Goal: Information Seeking & Learning: Learn about a topic

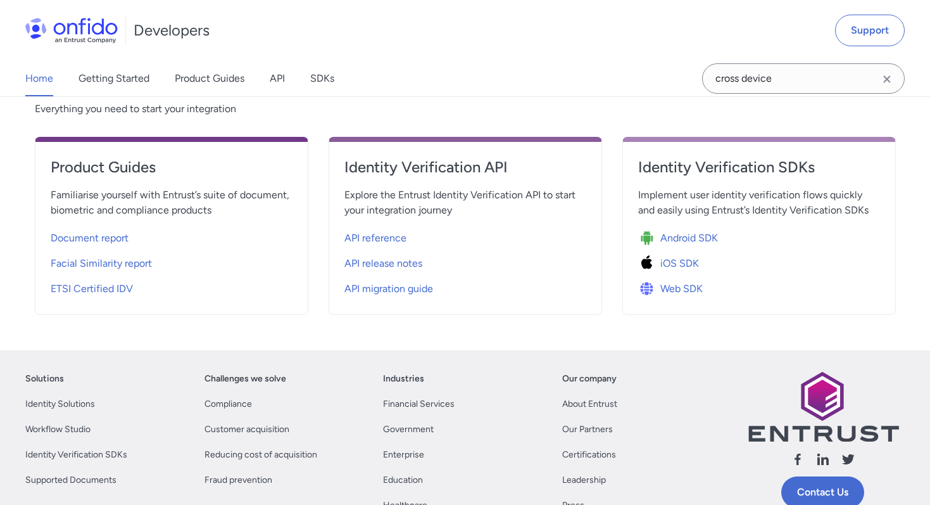
scroll to position [466, 0]
click at [94, 257] on span "Facial Similarity report" at bounding box center [101, 262] width 101 height 15
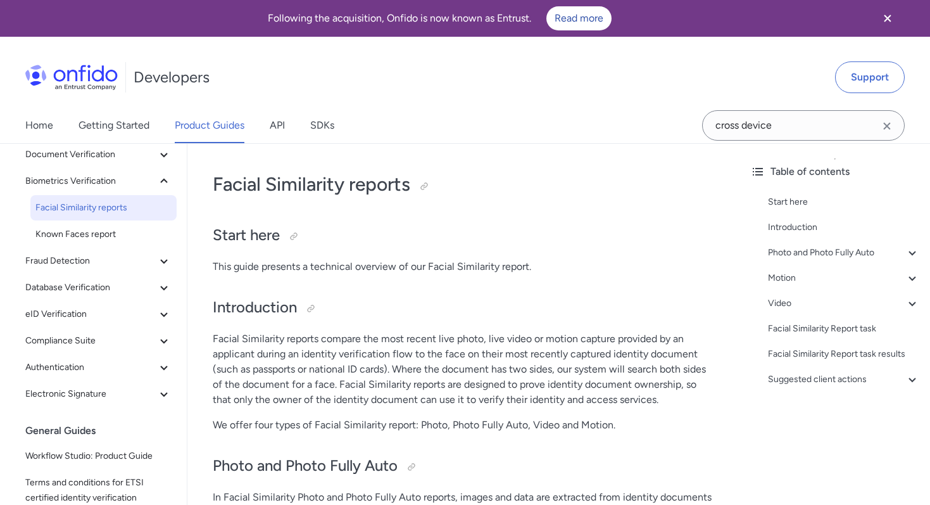
scroll to position [103, 0]
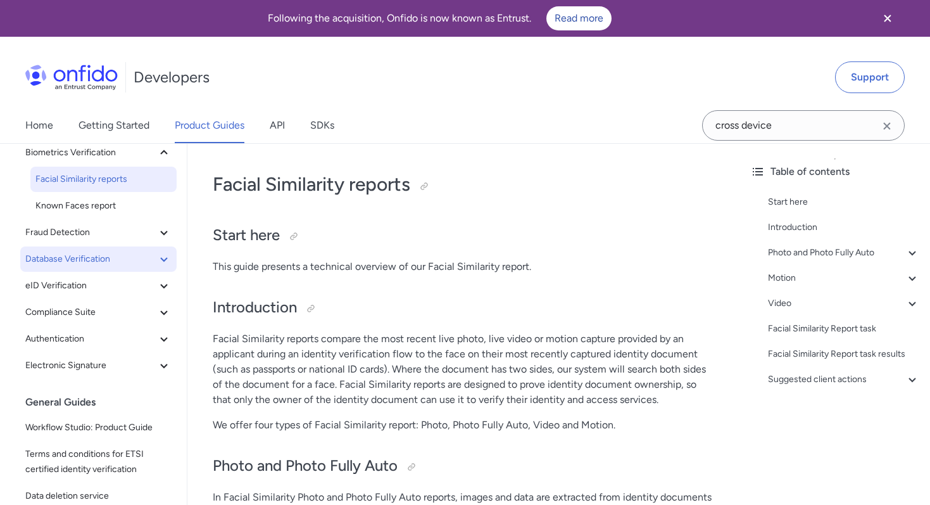
click at [80, 261] on span "Database Verification" at bounding box center [90, 258] width 131 height 15
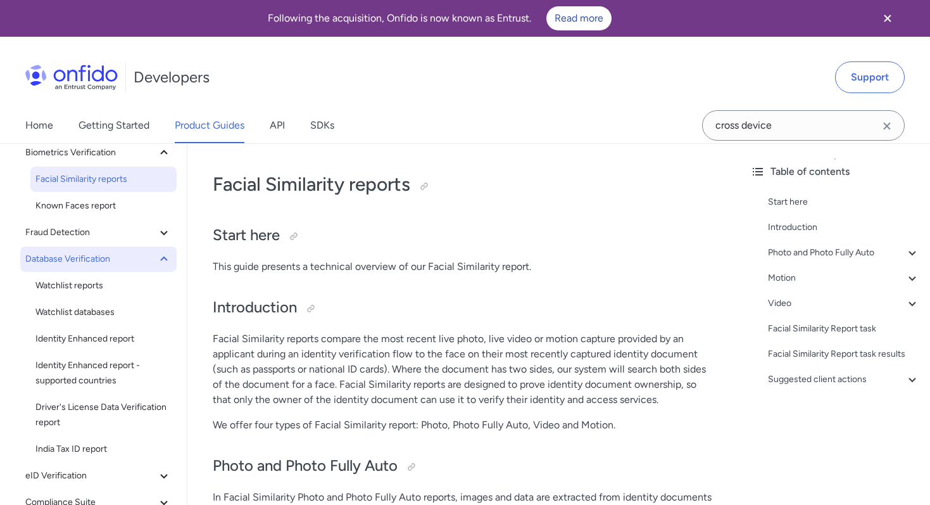
click at [80, 265] on span "Database Verification" at bounding box center [90, 258] width 131 height 15
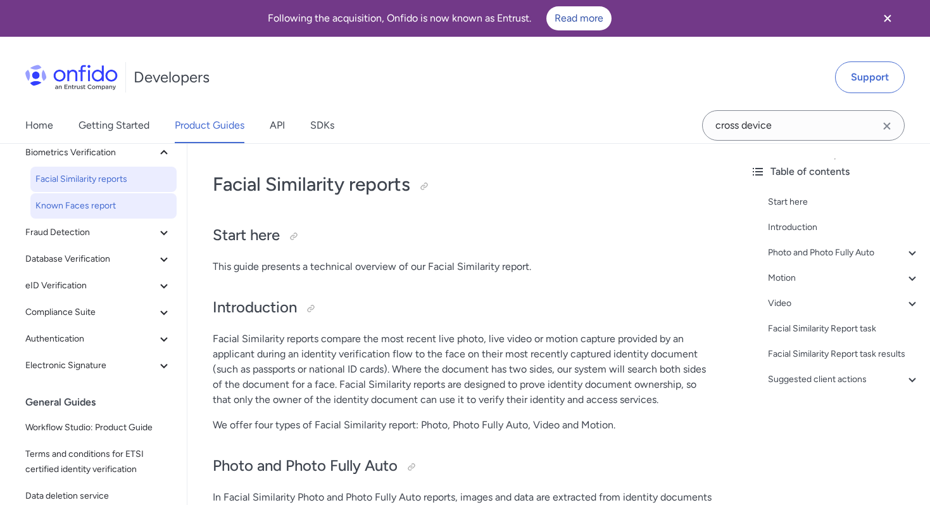
click at [90, 203] on span "Known Faces report" at bounding box center [103, 205] width 136 height 15
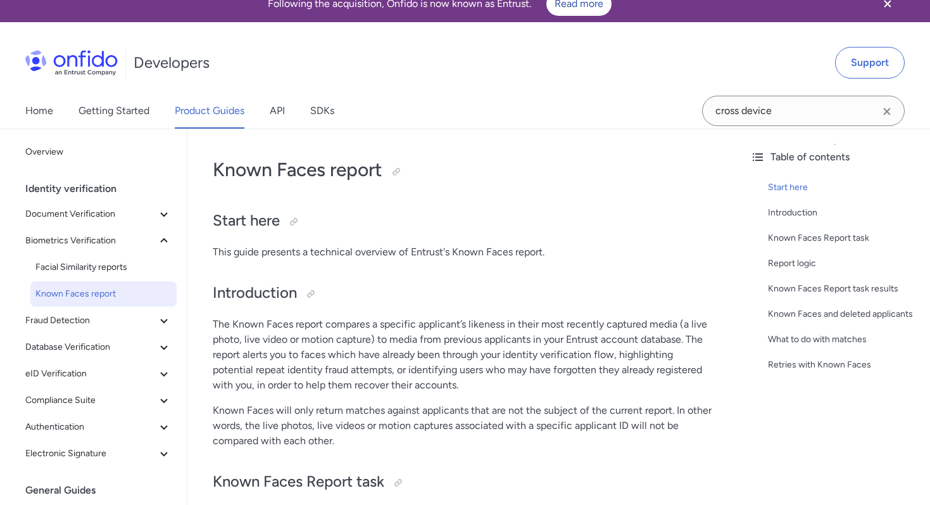
scroll to position [14, 0]
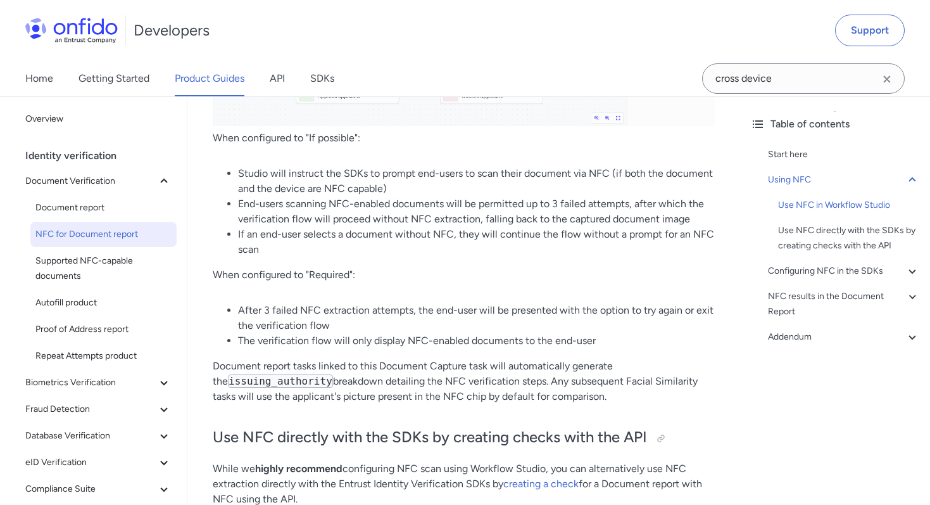
scroll to position [1038, 0]
